Goal: Task Accomplishment & Management: Complete application form

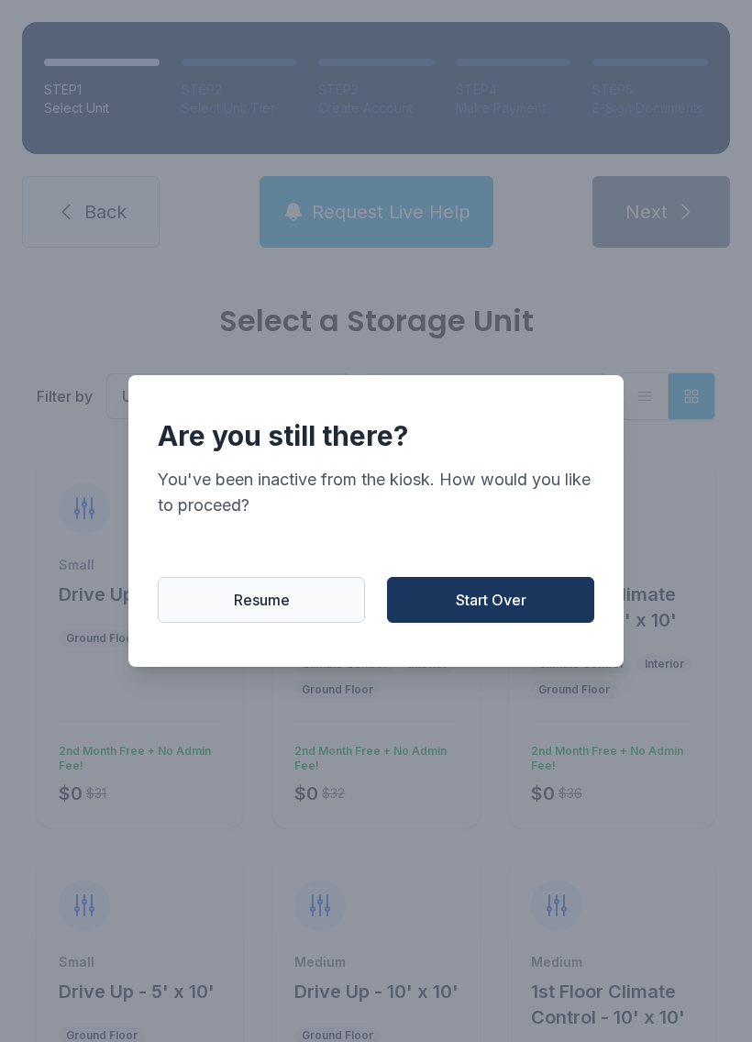
click at [469, 623] on button "Start Over" at bounding box center [490, 600] width 207 height 46
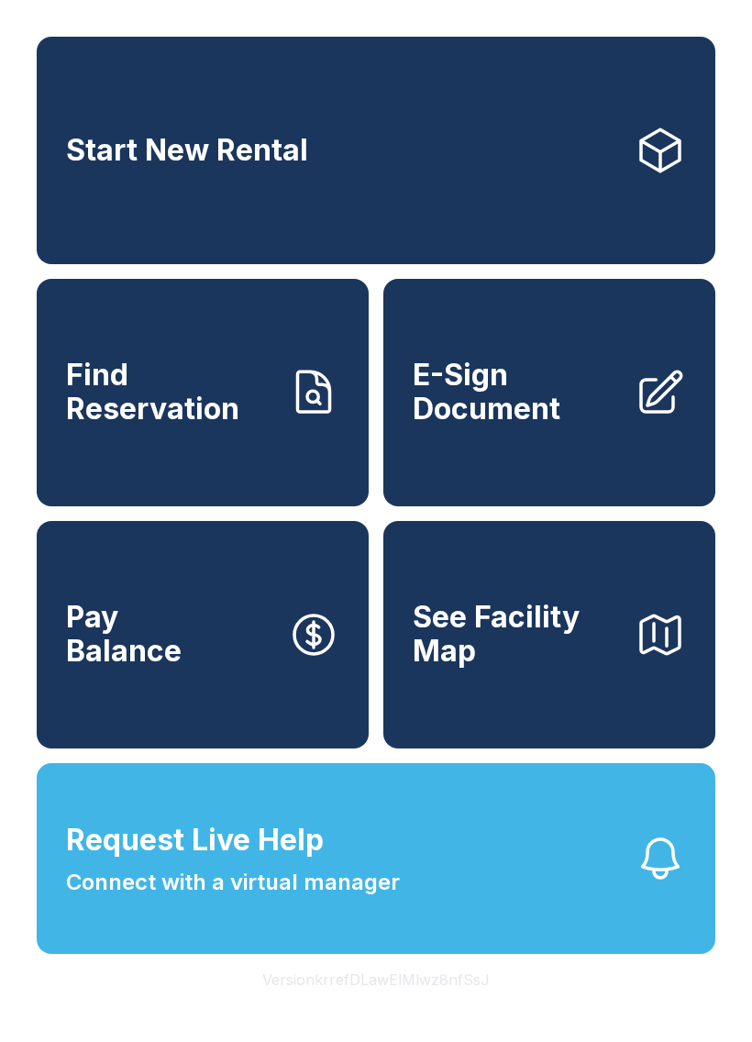
click at [520, 426] on span "E-Sign Document" at bounding box center [516, 392] width 207 height 67
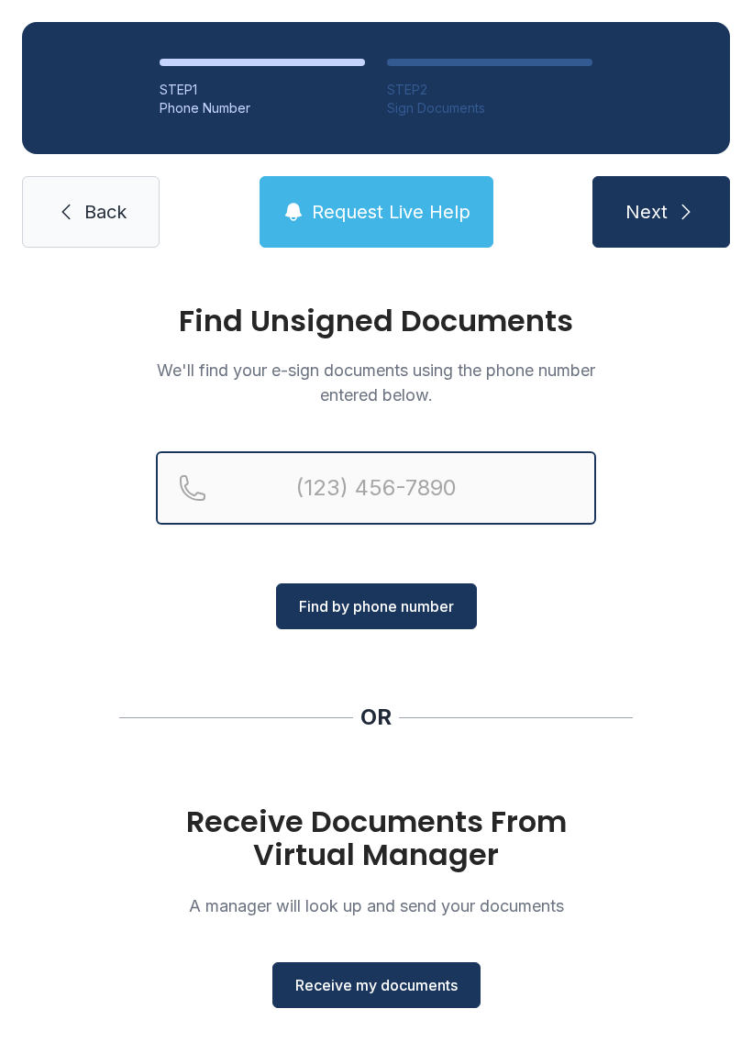
click at [322, 495] on input "Reservation phone number" at bounding box center [376, 487] width 440 height 73
type input "[PHONE_NUMBER]"
click at [660, 212] on button "Next" at bounding box center [662, 212] width 138 height 72
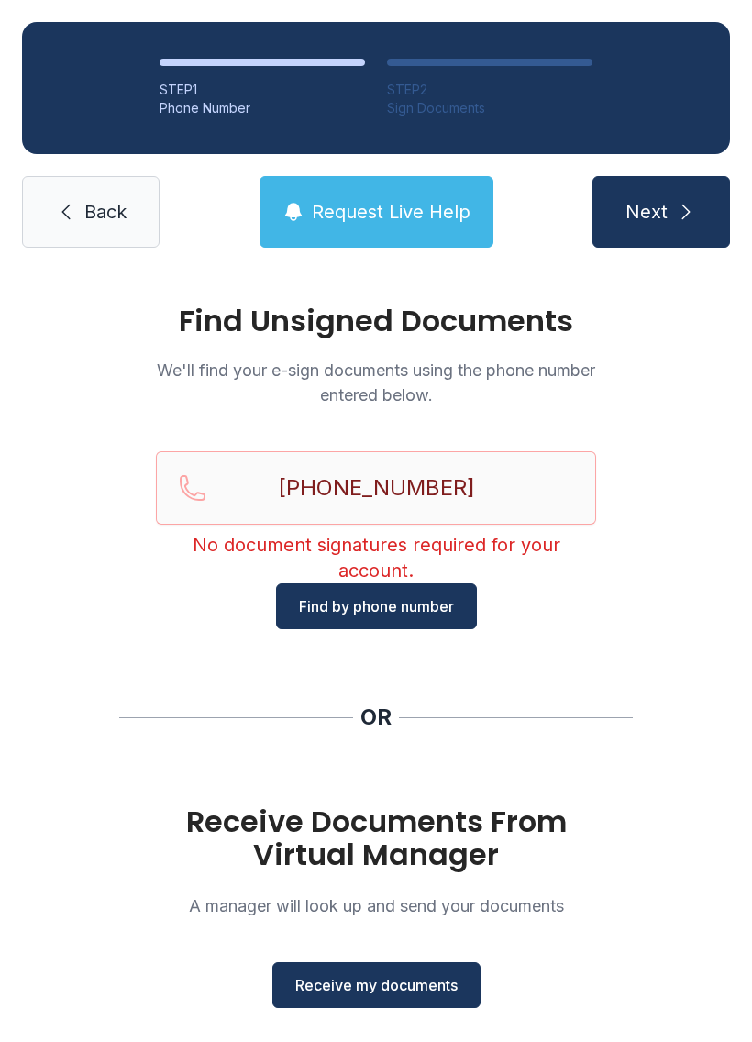
click at [94, 206] on span "Back" at bounding box center [105, 212] width 42 height 26
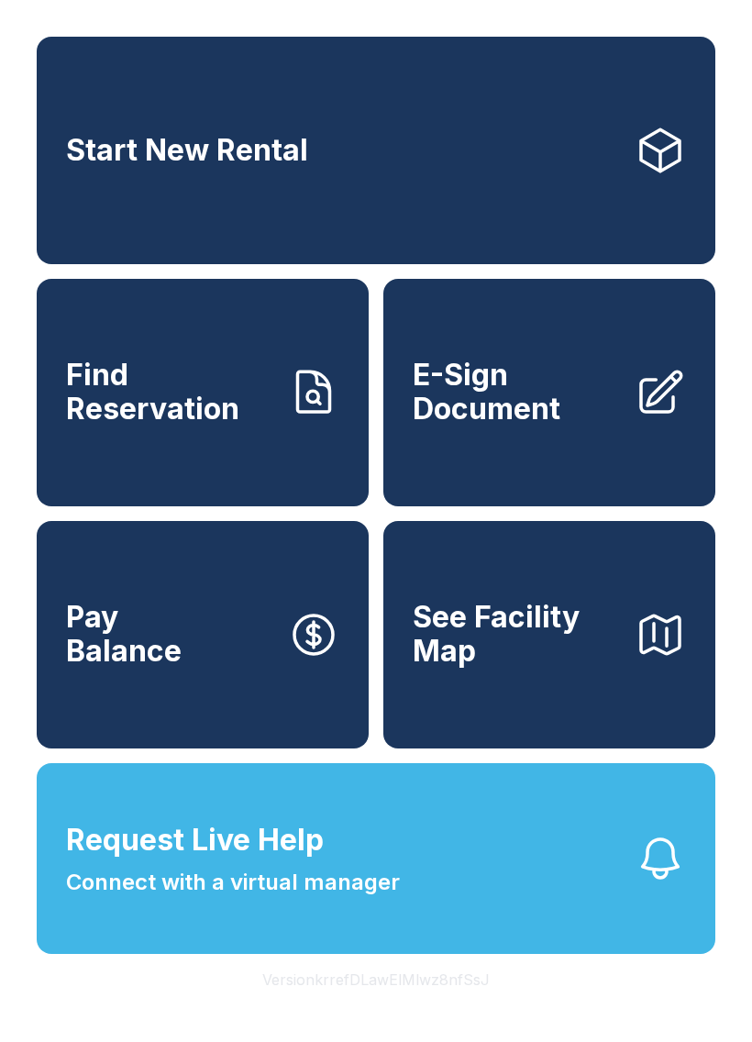
click at [478, 425] on span "E-Sign Document" at bounding box center [516, 392] width 207 height 67
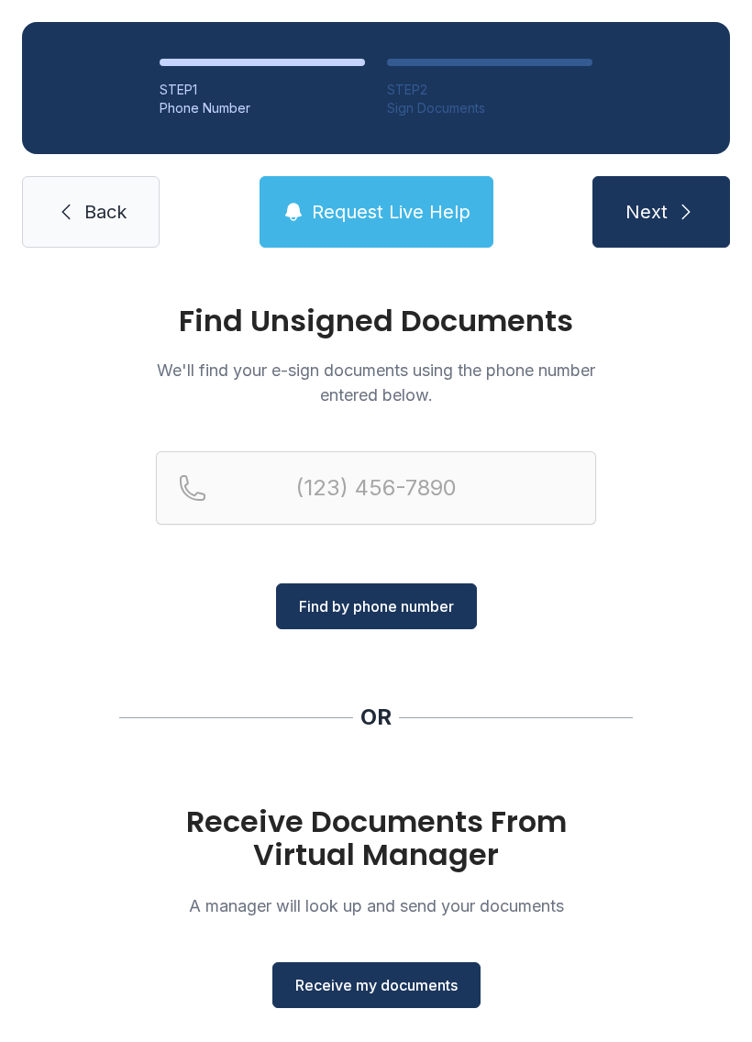
click at [394, 993] on span "Receive my documents" at bounding box center [376, 985] width 162 height 22
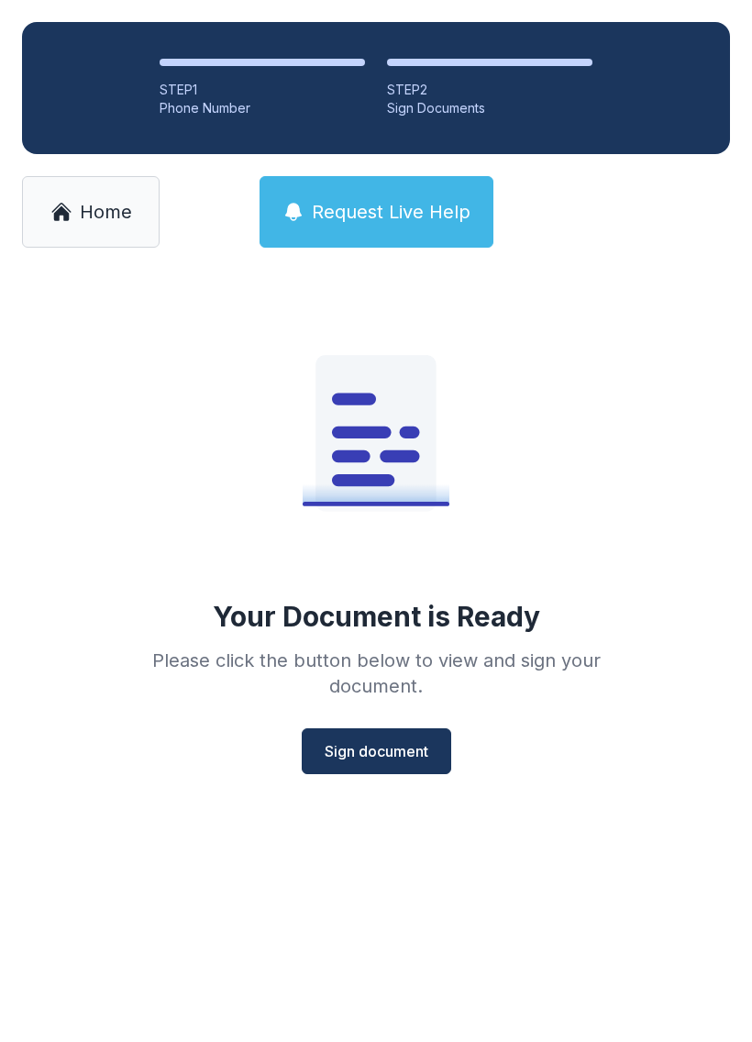
click at [372, 760] on span "Sign document" at bounding box center [377, 751] width 104 height 22
click at [101, 220] on span "Home" at bounding box center [106, 212] width 52 height 26
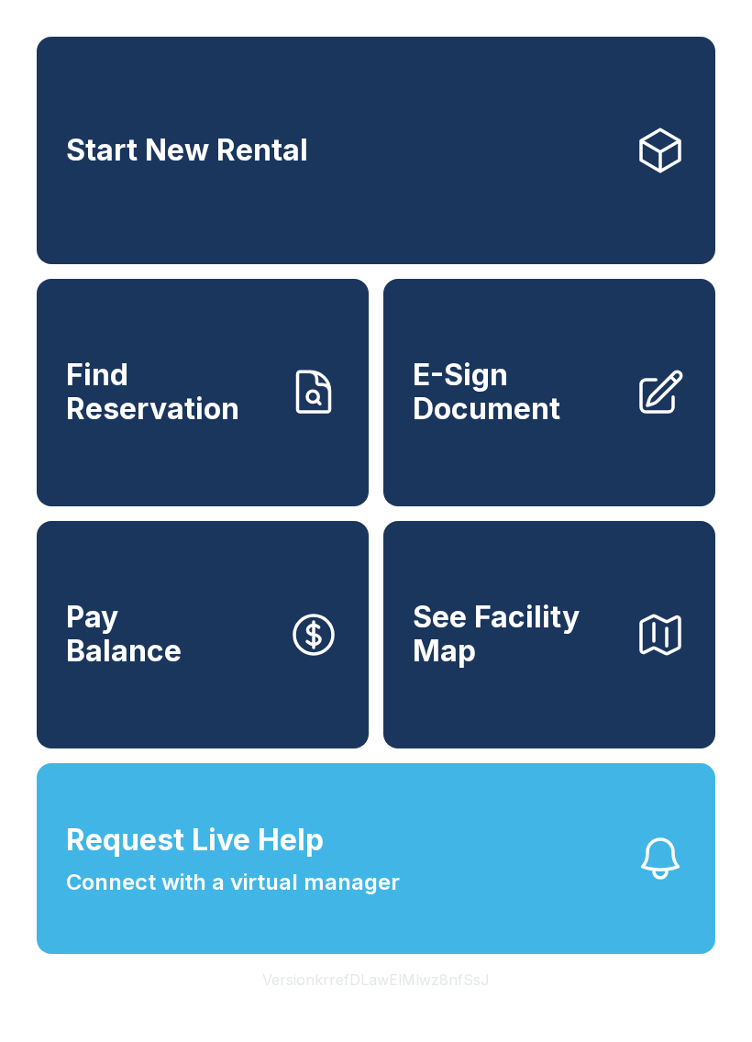
click at [560, 426] on span "E-Sign Document" at bounding box center [516, 392] width 207 height 67
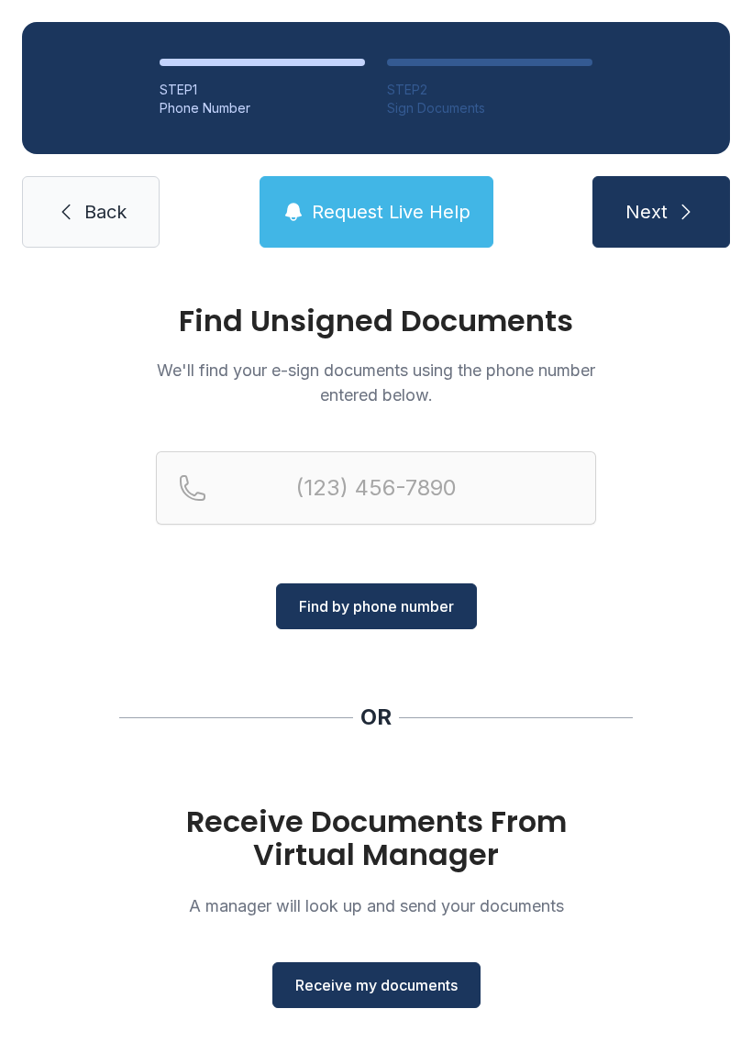
click at [386, 976] on span "Receive my documents" at bounding box center [376, 985] width 162 height 22
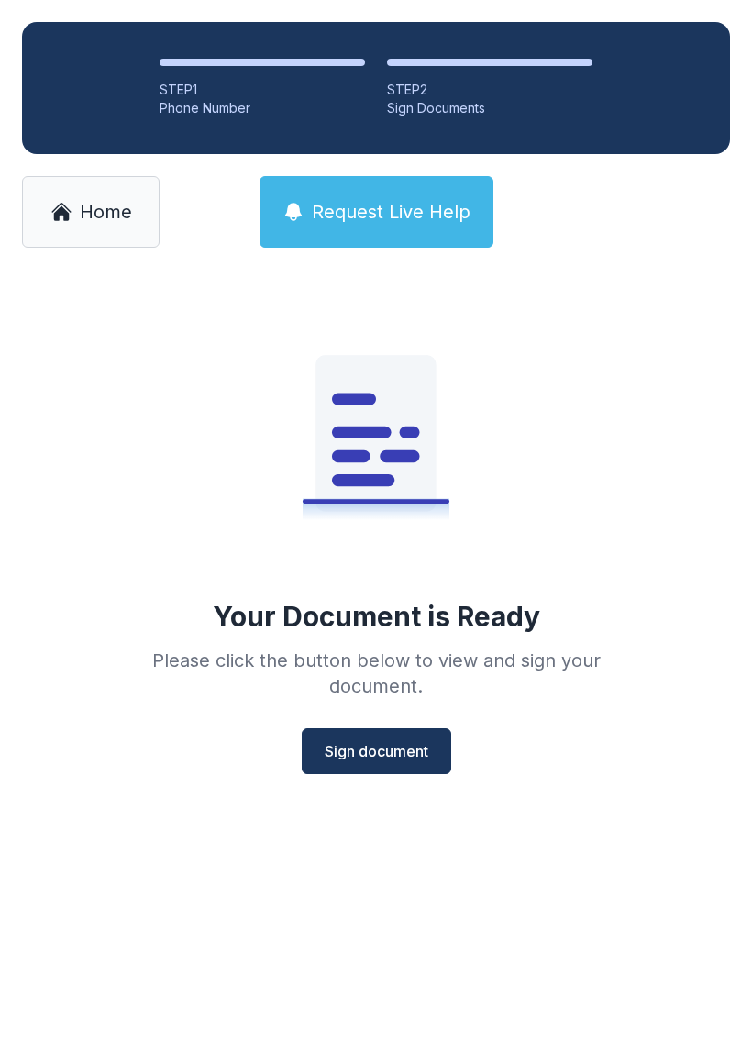
click at [405, 754] on span "Sign document" at bounding box center [377, 751] width 104 height 22
